Goal: Find specific page/section: Find specific page/section

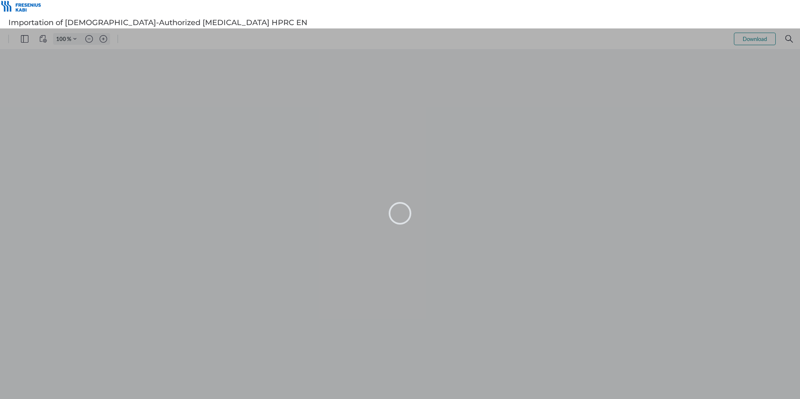
type input "105"
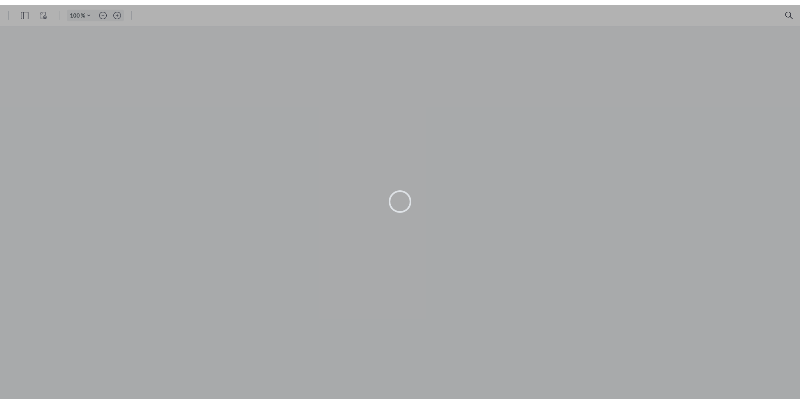
type input "105"
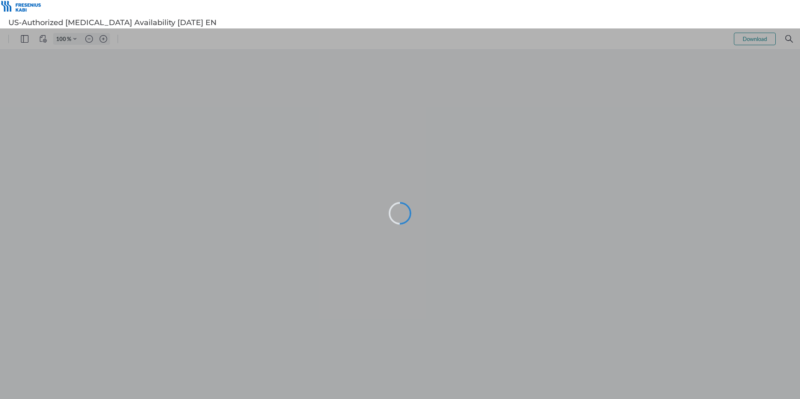
type input "105"
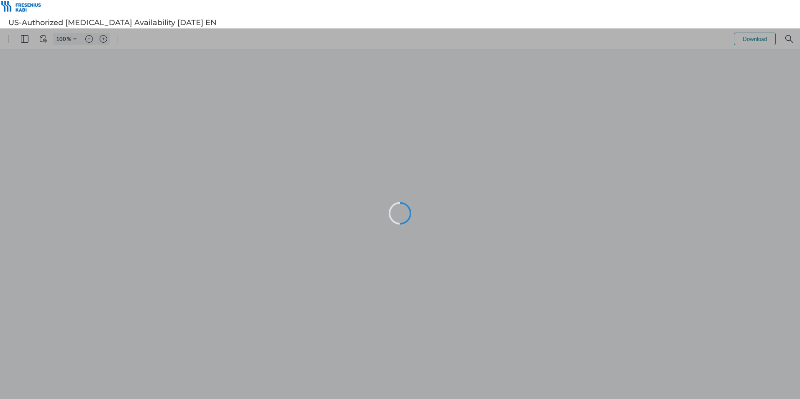
type input "105"
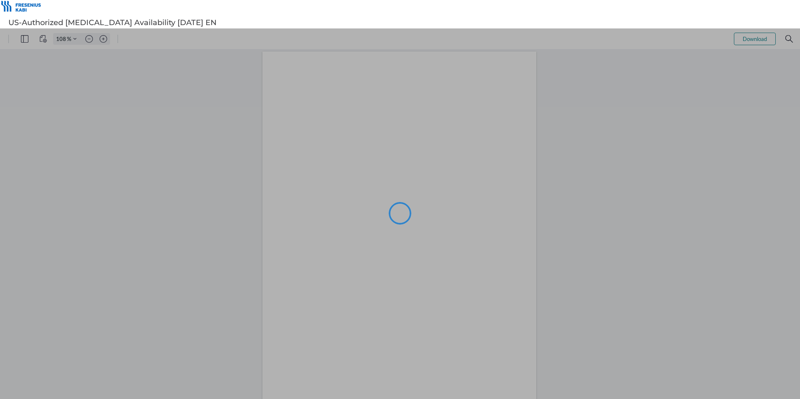
type input "105"
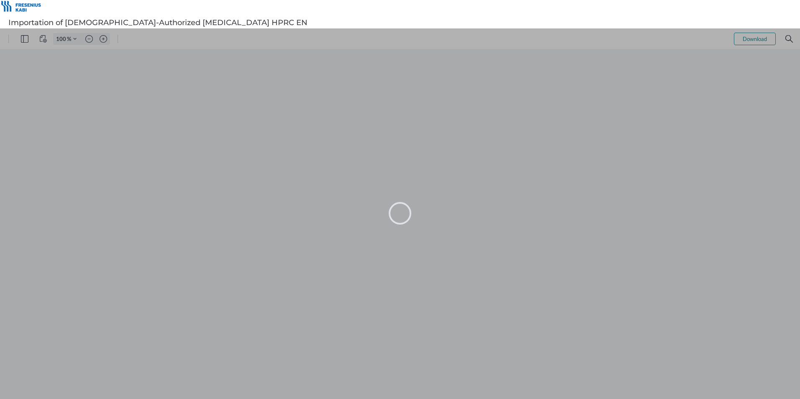
type input "105"
